Goal: Find specific page/section: Find specific page/section

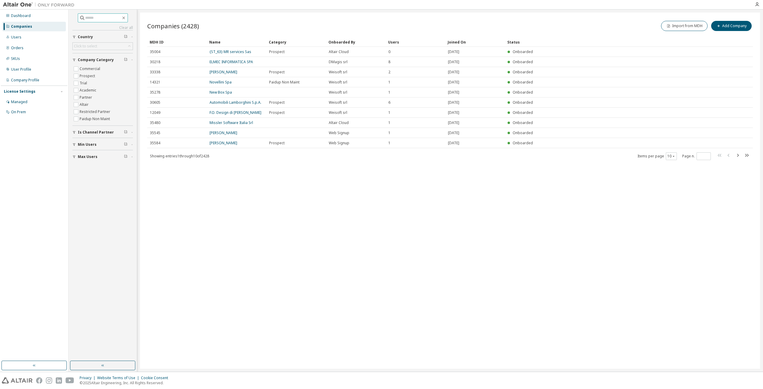
click at [87, 17] on input "text" at bounding box center [103, 18] width 36 height 6
type input "**********"
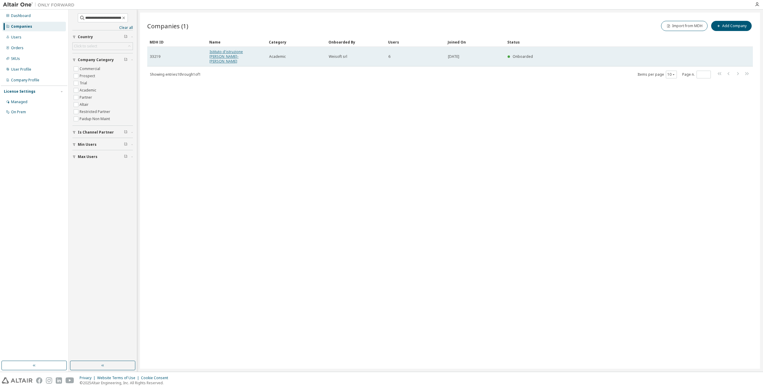
click at [231, 51] on link "Istituto d'istruzione N. Tartaglia-M.Olivieri" at bounding box center [225, 56] width 33 height 15
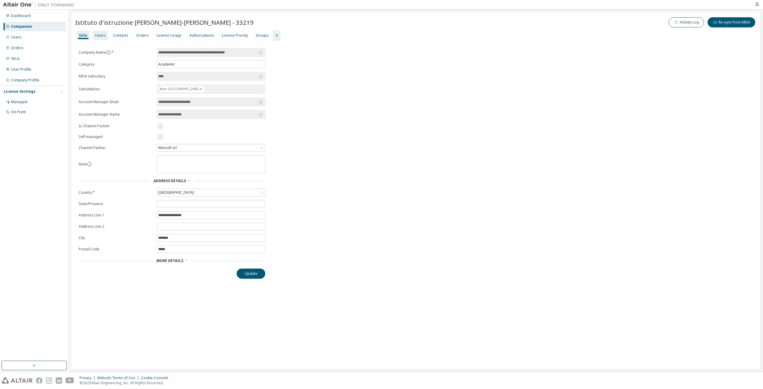
click at [95, 35] on div "Users" at bounding box center [100, 35] width 10 height 5
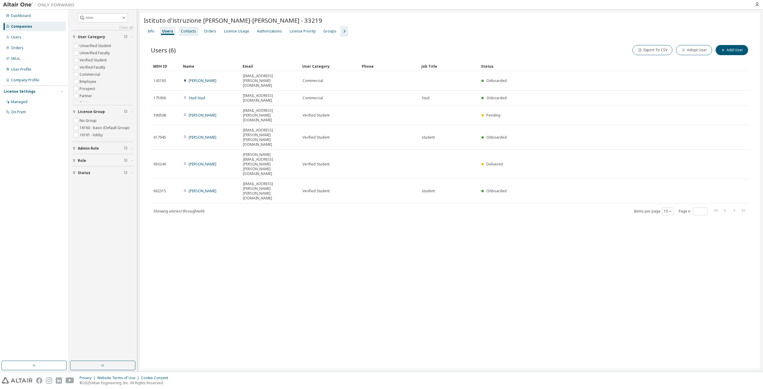
click at [190, 29] on div "Contacts" at bounding box center [188, 31] width 15 height 5
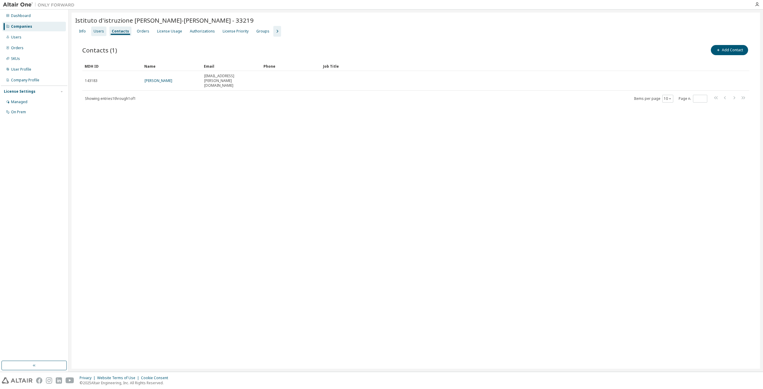
click at [93, 32] on div "Users" at bounding box center [98, 32] width 15 height 10
